Goal: Task Accomplishment & Management: Manage account settings

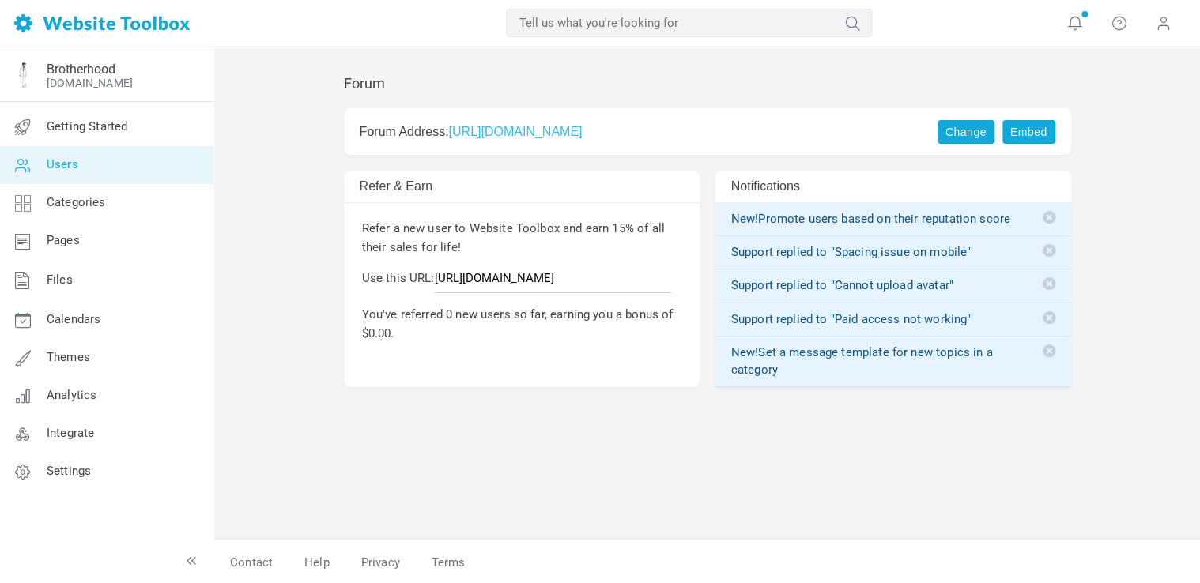
click at [102, 179] on link "Users" at bounding box center [106, 165] width 214 height 38
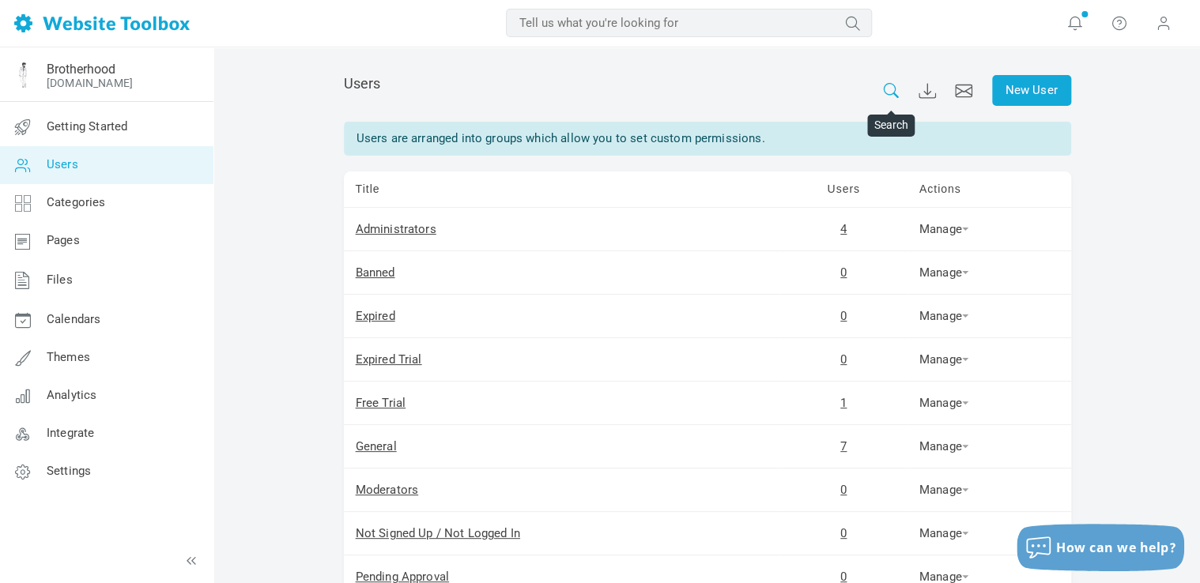
click at [882, 92] on icon at bounding box center [890, 90] width 17 height 15
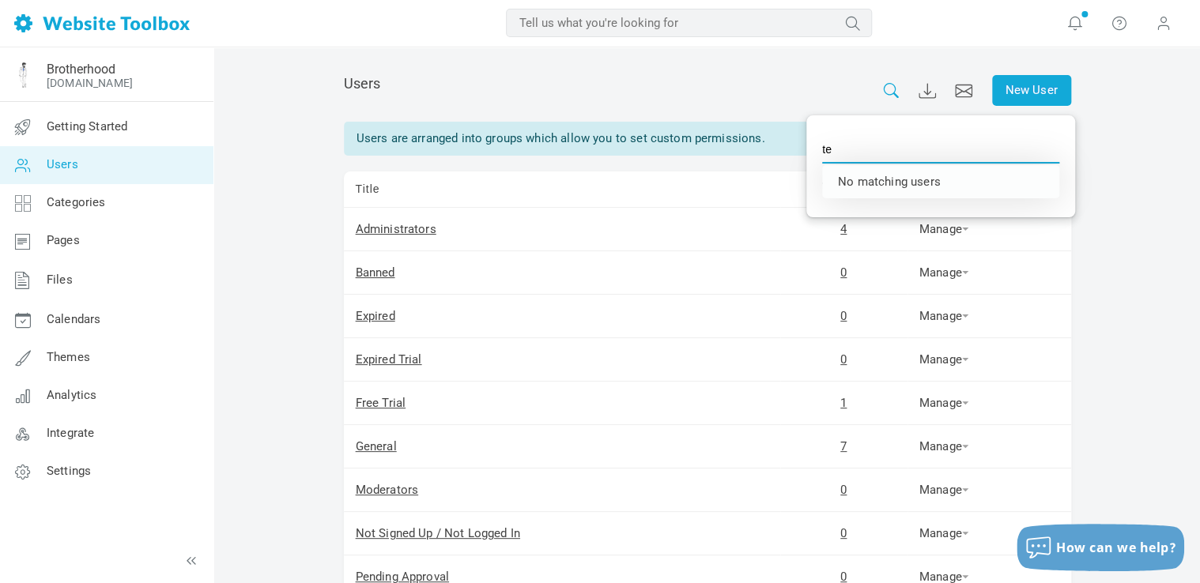
type input "t"
type input "w"
click at [1125, 275] on div "New User Users Users are arranged into groups which allow you to set custom per…" at bounding box center [707, 479] width 986 height 865
